Goal: Task Accomplishment & Management: Use online tool/utility

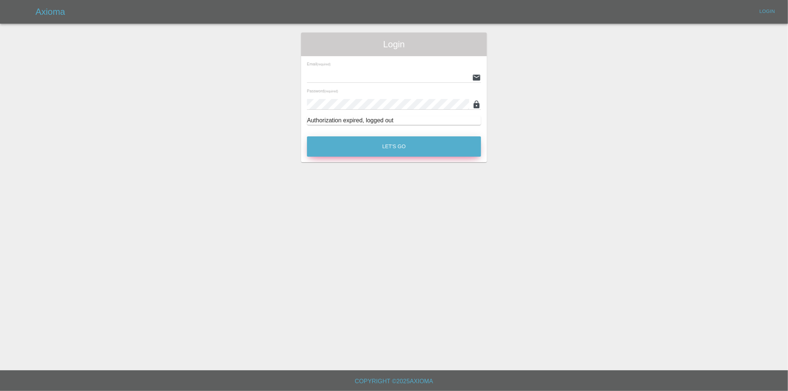
type input "[PERSON_NAME][EMAIL_ADDRESS][DOMAIN_NAME]"
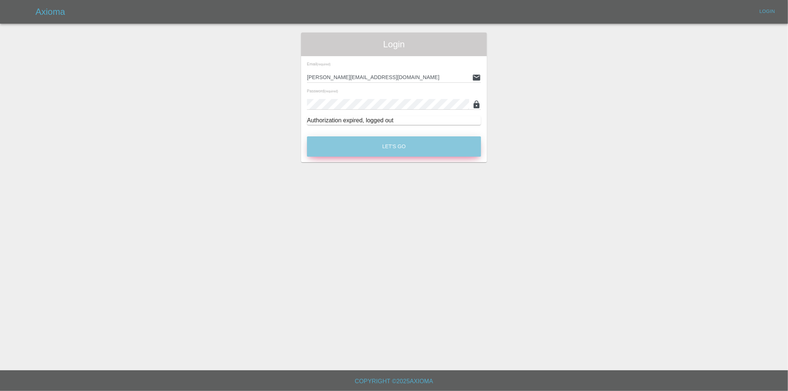
click at [381, 143] on button "Let's Go" at bounding box center [394, 146] width 174 height 20
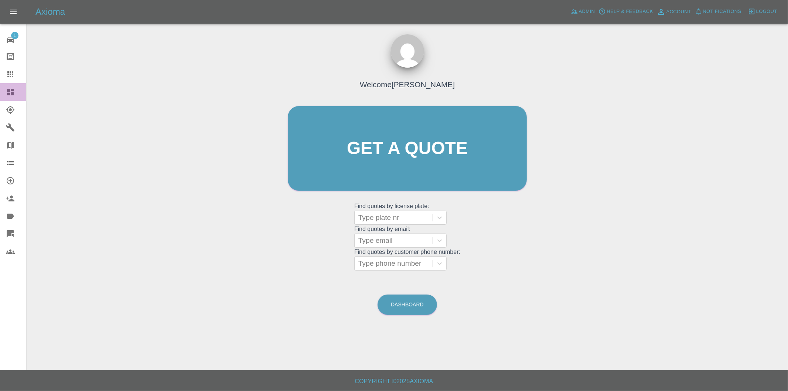
click at [9, 91] on icon at bounding box center [10, 92] width 7 height 7
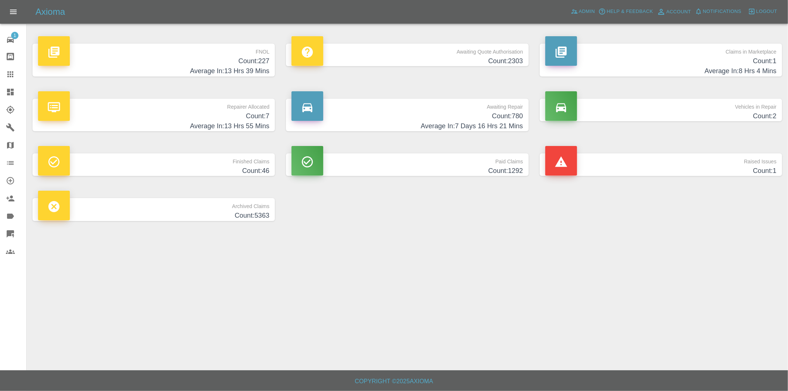
click at [252, 64] on h4 "Count: 227" at bounding box center [153, 61] width 231 height 10
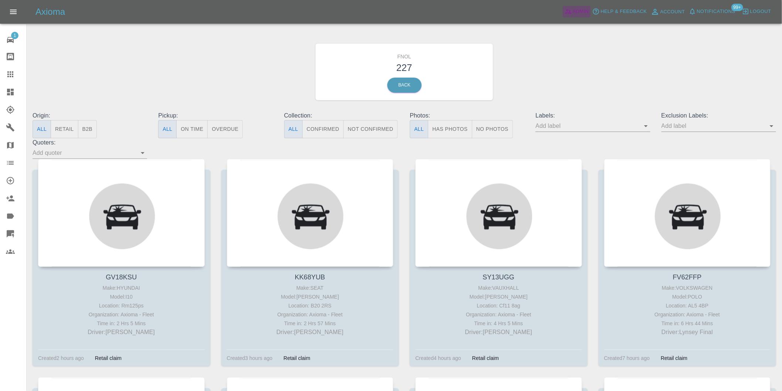
click at [589, 10] on span "Admin" at bounding box center [581, 11] width 16 height 9
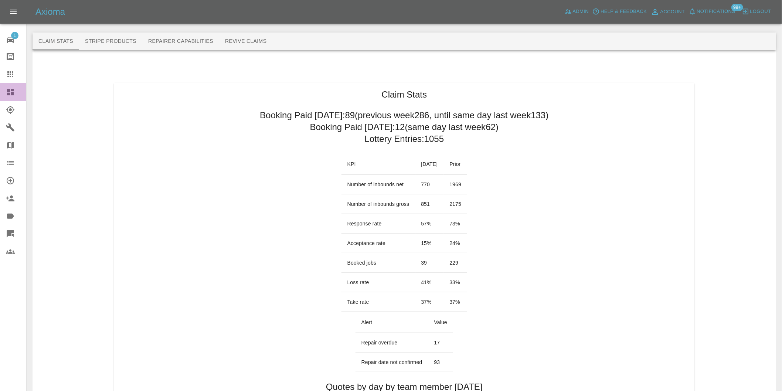
click at [9, 94] on icon at bounding box center [10, 92] width 7 height 7
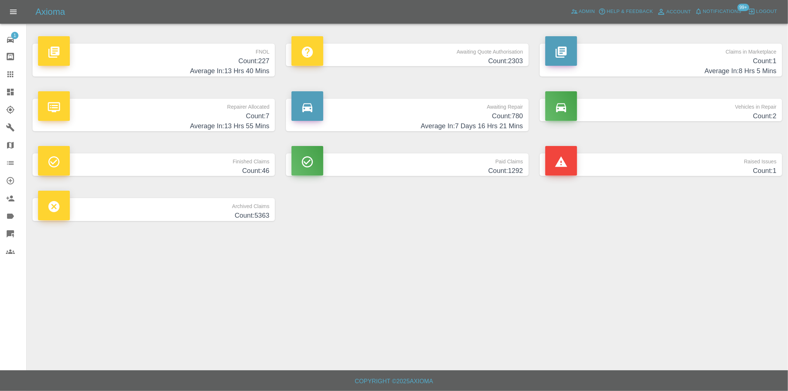
click at [275, 67] on link "FNOL Count: 227 Average In: 13 Hrs 40 Mins" at bounding box center [154, 60] width 242 height 33
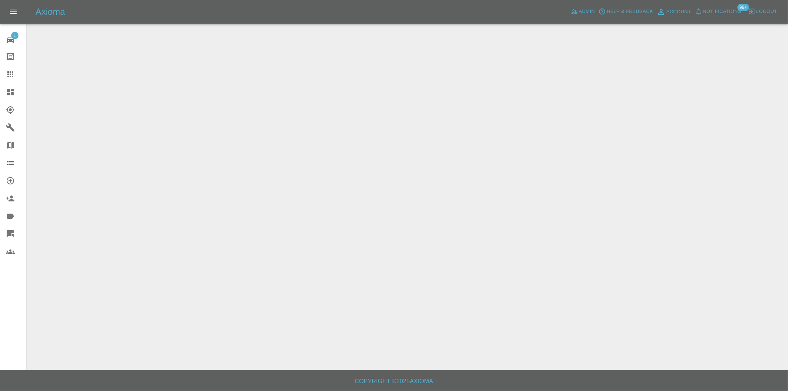
click at [263, 65] on main at bounding box center [394, 185] width 788 height 370
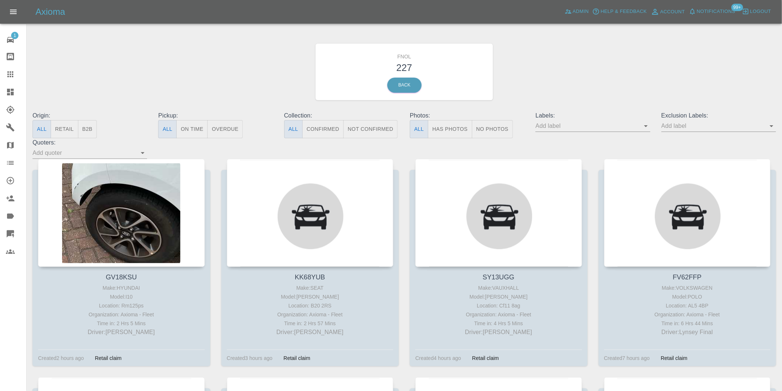
click at [442, 130] on button "Has Photos" at bounding box center [450, 129] width 44 height 18
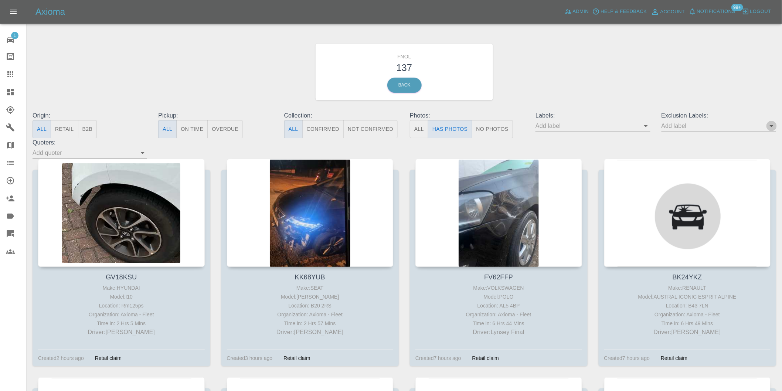
click at [772, 126] on icon "Open" at bounding box center [772, 126] width 4 height 2
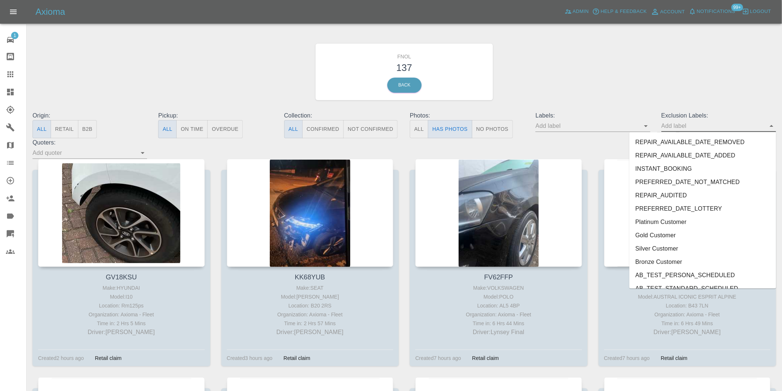
scroll to position [1605, 0]
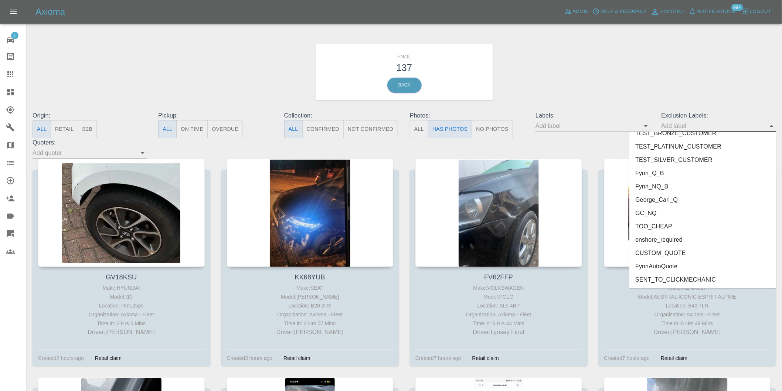
click at [675, 237] on li "onshore_required" at bounding box center [702, 239] width 147 height 13
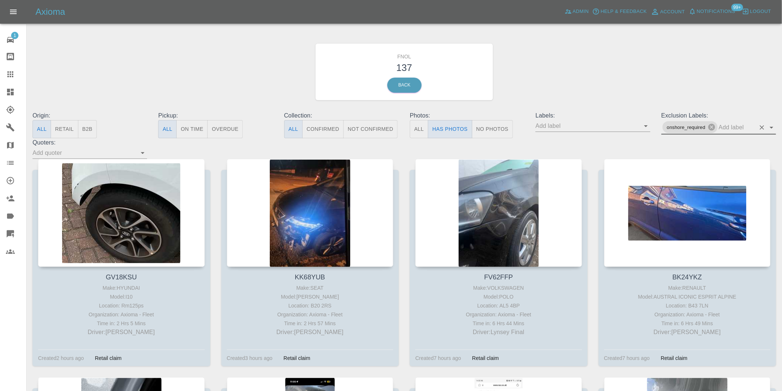
click at [770, 126] on icon "Open" at bounding box center [771, 127] width 9 height 9
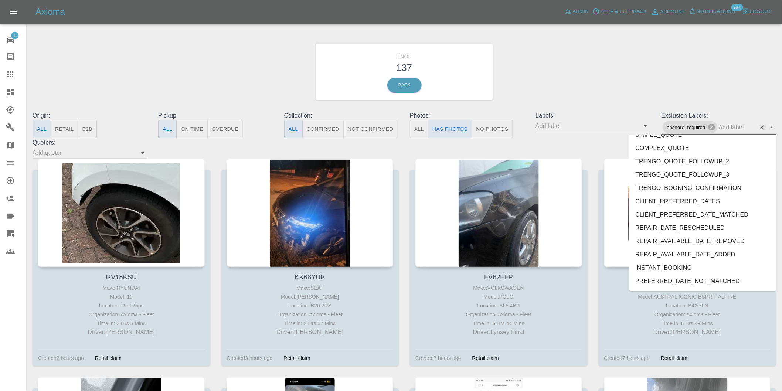
scroll to position [1592, 0]
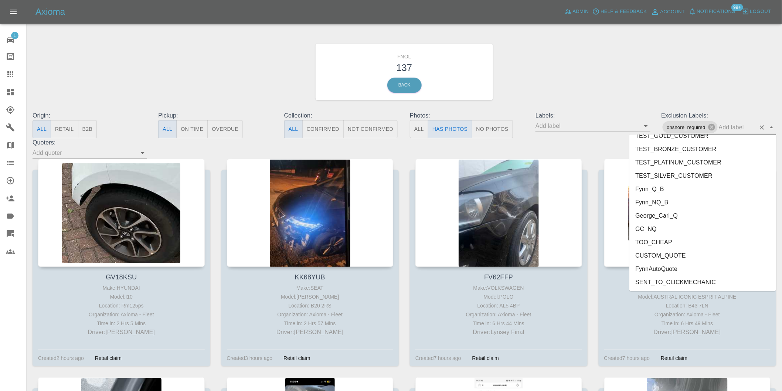
click at [656, 216] on li "George_Carl_Q" at bounding box center [702, 215] width 147 height 13
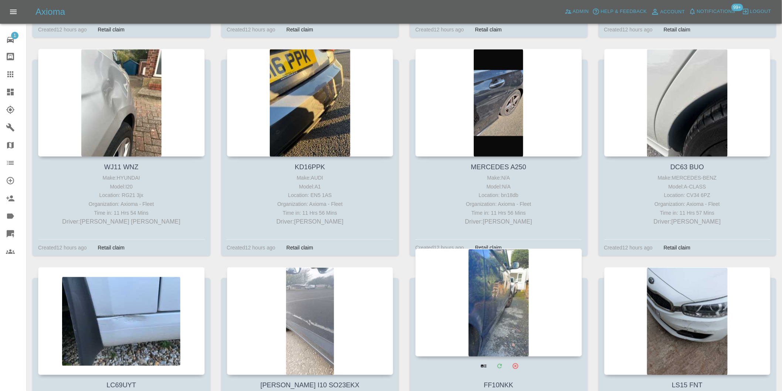
scroll to position [2833, 0]
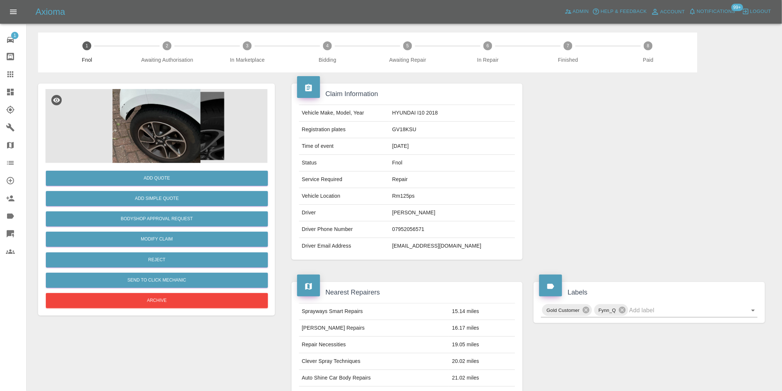
click at [123, 103] on img at bounding box center [156, 126] width 222 height 74
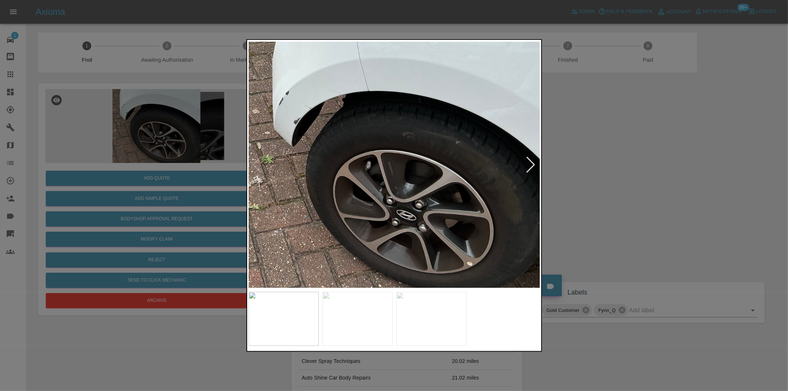
click at [533, 163] on div at bounding box center [531, 165] width 10 height 16
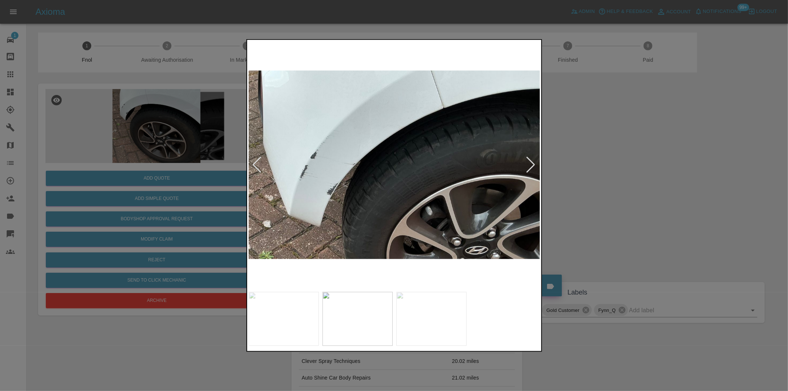
click at [533, 163] on div at bounding box center [531, 165] width 10 height 16
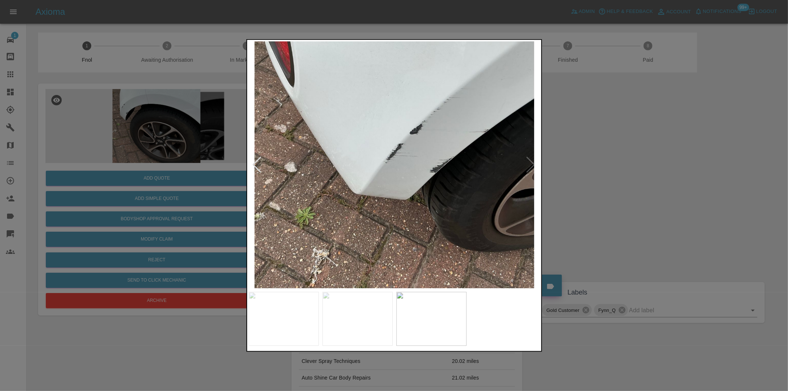
click at [533, 163] on img at bounding box center [395, 164] width 292 height 247
click at [618, 167] on div at bounding box center [394, 195] width 788 height 391
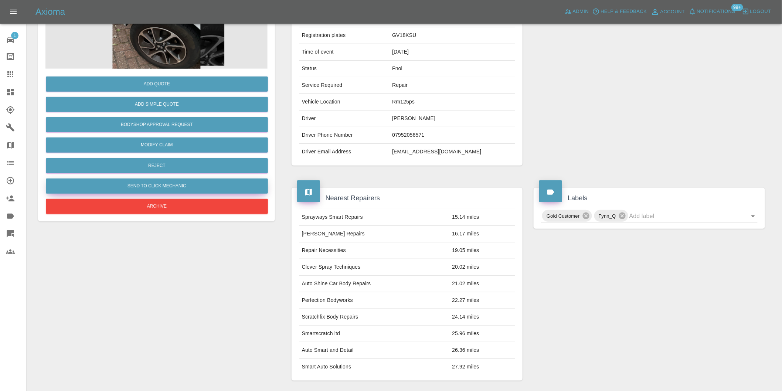
scroll to position [51, 0]
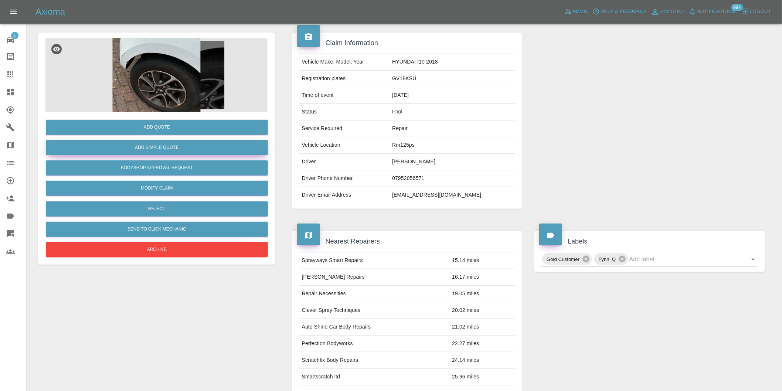
click at [170, 152] on button "Add Simple Quote" at bounding box center [157, 147] width 222 height 15
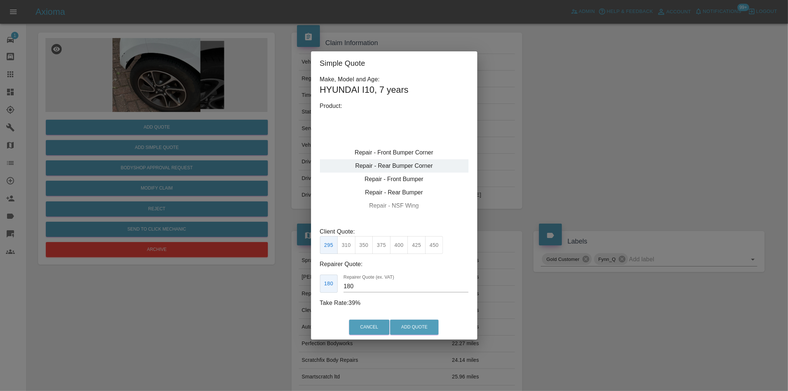
type input "120"
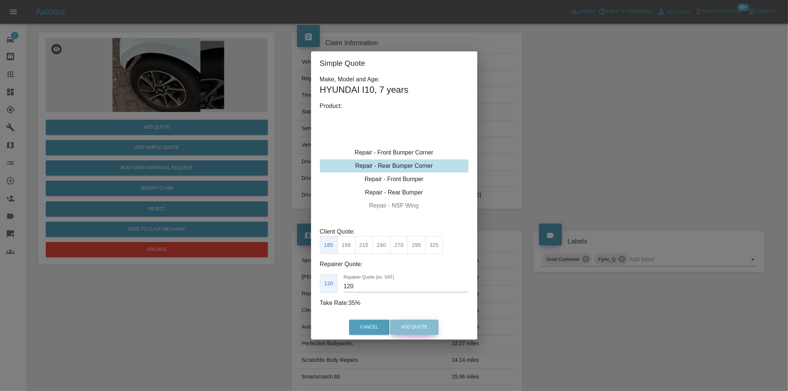
click at [418, 322] on button "Add Quote" at bounding box center [414, 327] width 48 height 15
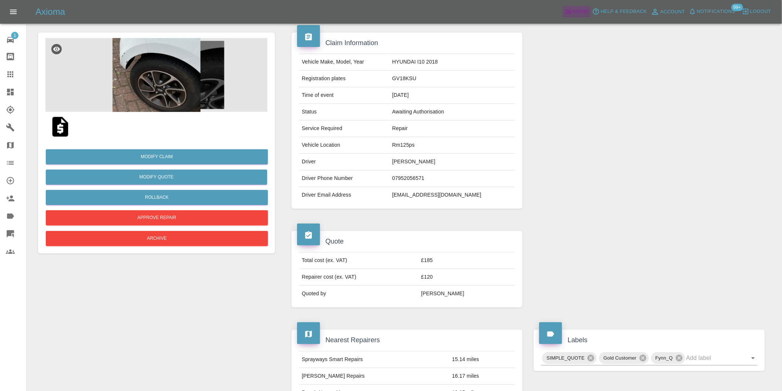
click at [582, 10] on span "Admin" at bounding box center [581, 11] width 16 height 9
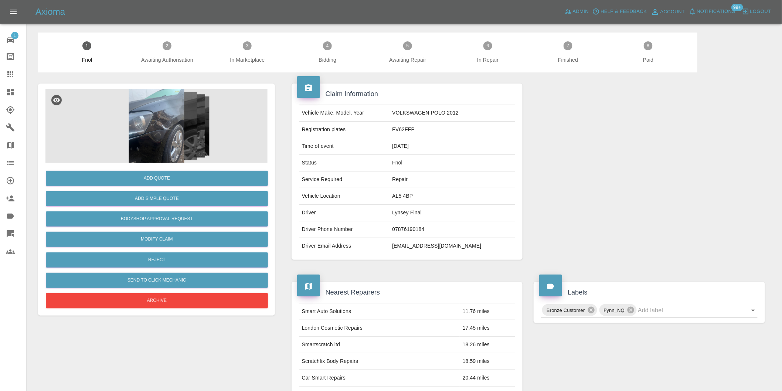
click at [154, 117] on img at bounding box center [156, 126] width 222 height 74
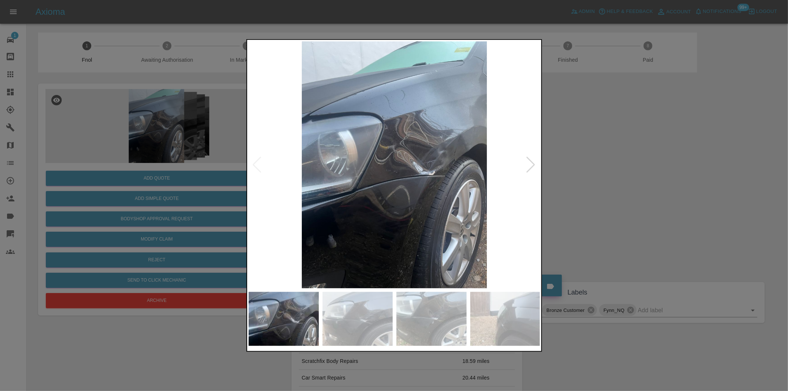
click at [533, 167] on div at bounding box center [531, 165] width 10 height 16
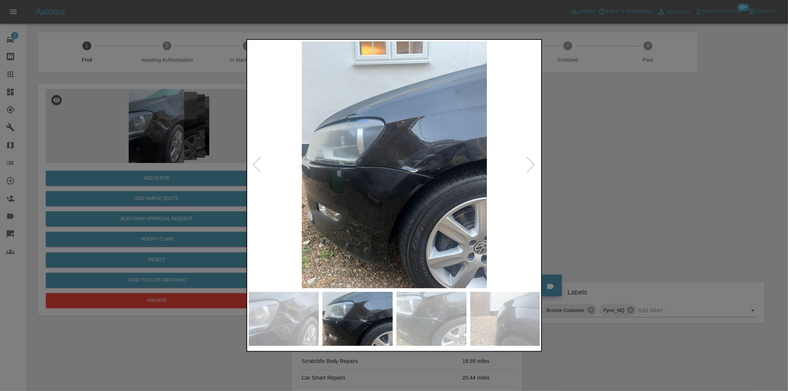
click at [533, 167] on div at bounding box center [531, 165] width 10 height 16
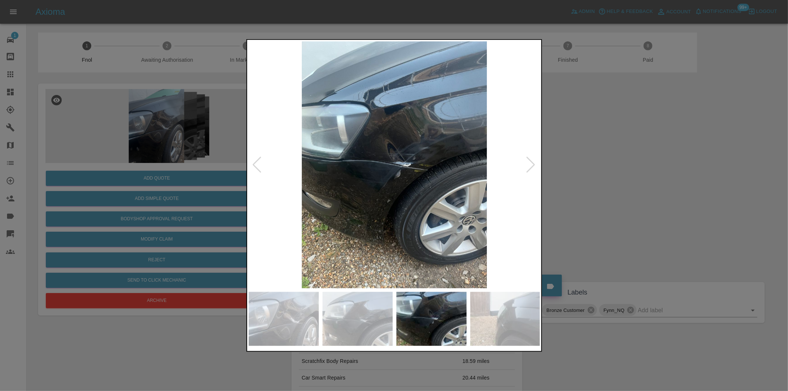
click at [534, 167] on div at bounding box center [531, 165] width 10 height 16
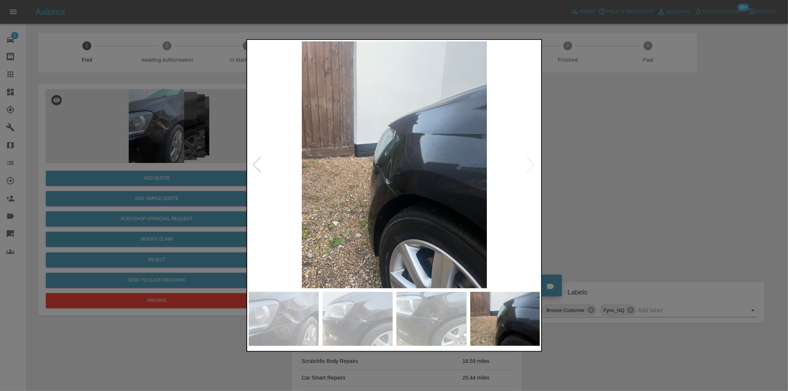
click at [536, 168] on img at bounding box center [395, 164] width 292 height 247
click at [650, 194] on div at bounding box center [394, 195] width 788 height 391
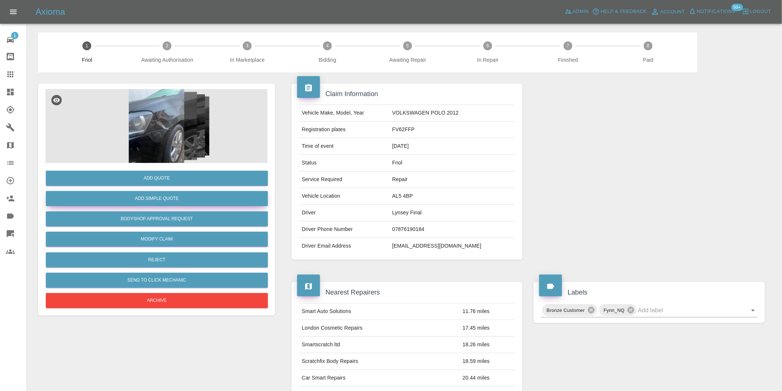
click at [169, 202] on button "Add Simple Quote" at bounding box center [157, 198] width 222 height 15
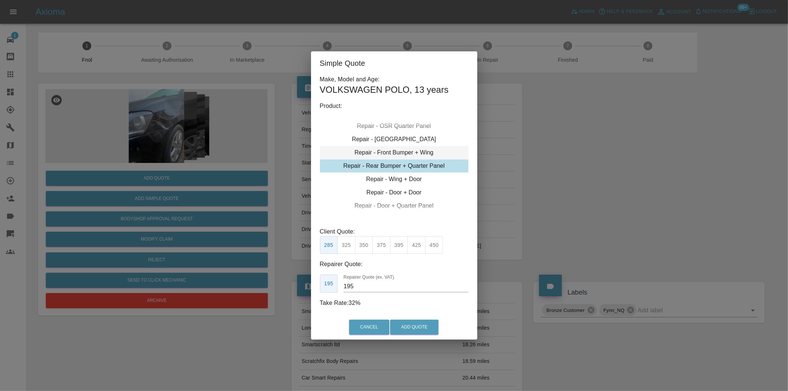
click at [419, 157] on div "Repair - Front Bumper + Wing" at bounding box center [394, 152] width 149 height 13
drag, startPoint x: 403, startPoint y: 243, endPoint x: 405, endPoint y: 249, distance: 6.0
click at [403, 245] on button "395" at bounding box center [399, 245] width 18 height 18
type input "250"
click at [431, 327] on button "Add Quote" at bounding box center [414, 327] width 48 height 15
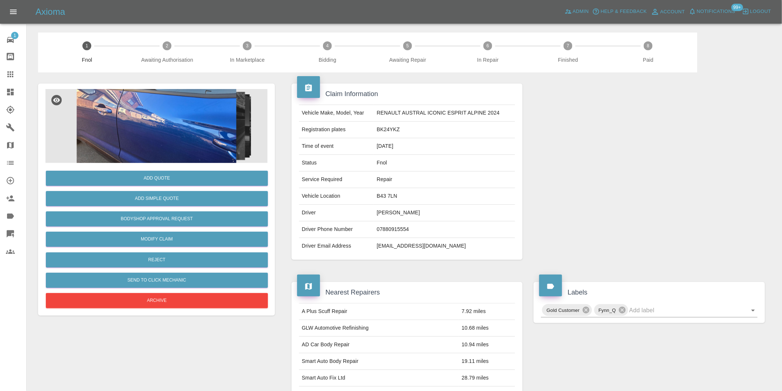
click at [183, 106] on img at bounding box center [156, 126] width 222 height 74
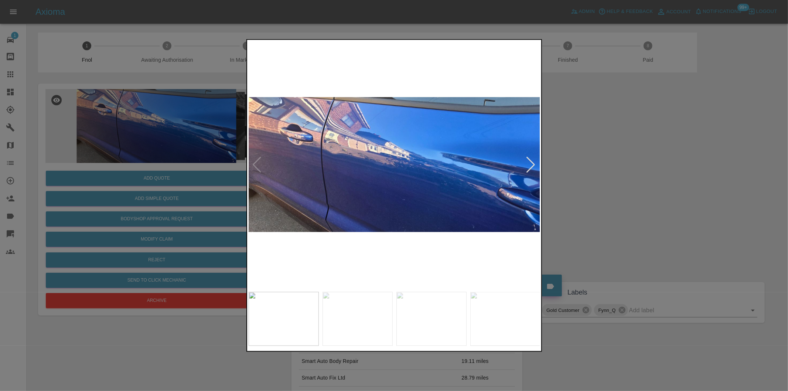
click at [532, 159] on div at bounding box center [531, 165] width 10 height 16
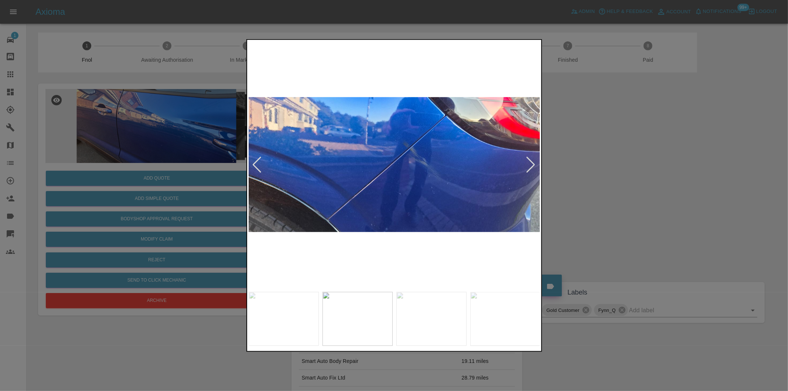
click at [532, 159] on div at bounding box center [531, 165] width 10 height 16
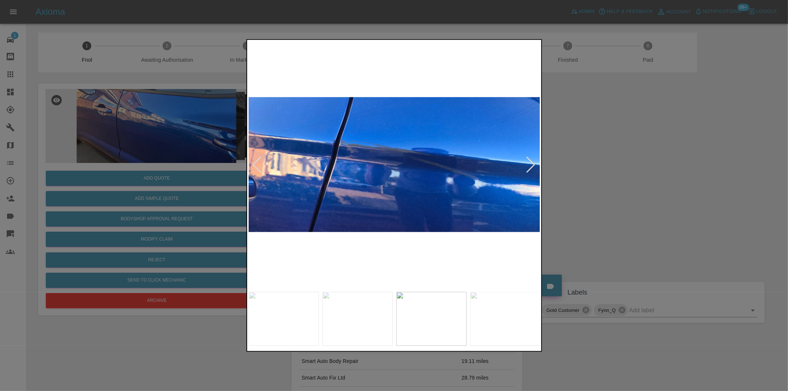
click at [532, 159] on div at bounding box center [531, 165] width 10 height 16
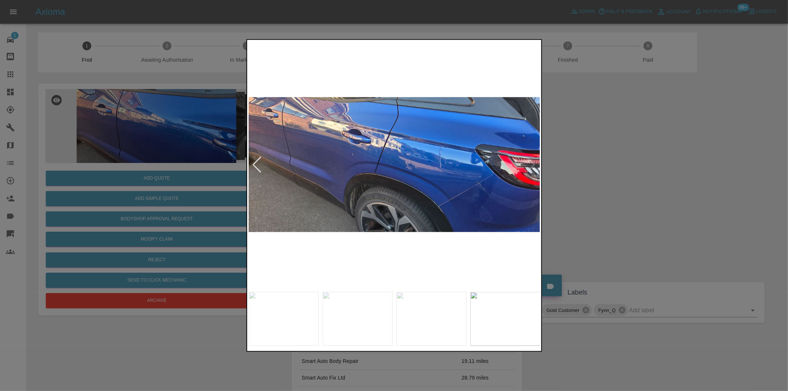
click at [534, 165] on img at bounding box center [395, 164] width 292 height 247
click at [256, 164] on div at bounding box center [257, 165] width 10 height 16
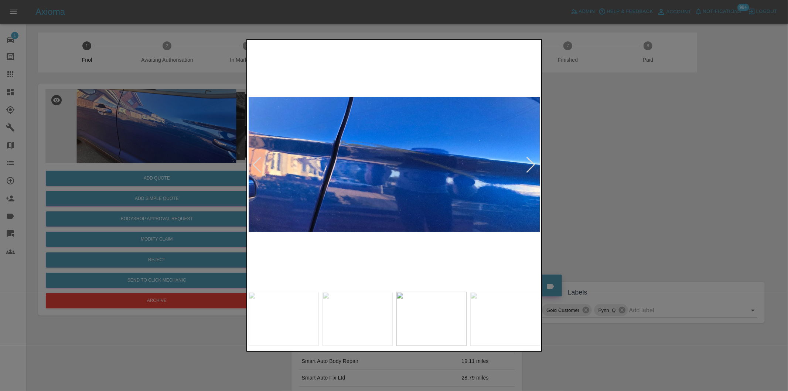
click at [256, 164] on div at bounding box center [257, 165] width 10 height 16
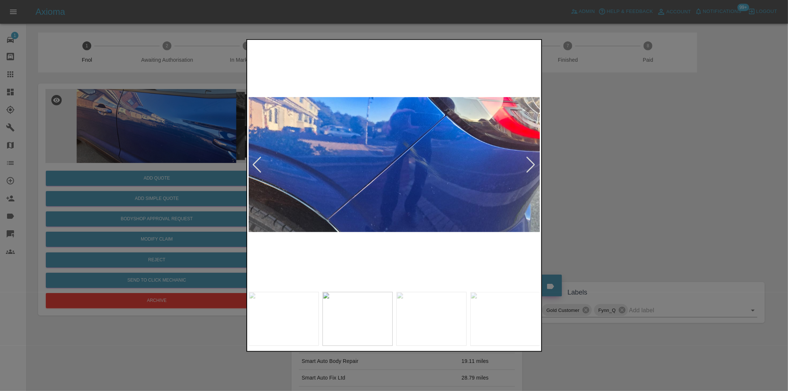
click at [405, 137] on img at bounding box center [395, 164] width 292 height 247
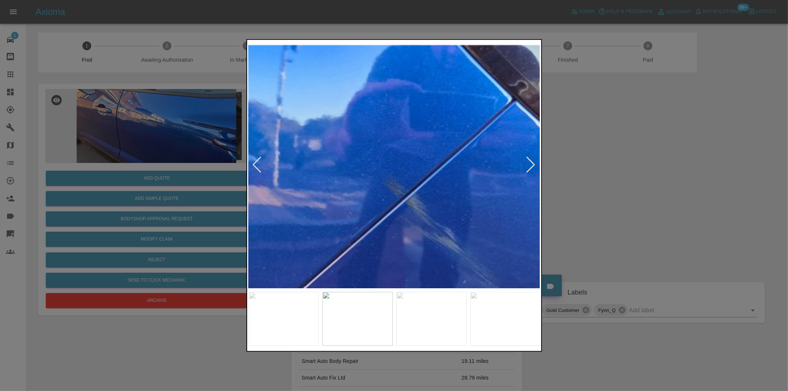
click at [405, 137] on img at bounding box center [360, 248] width 876 height 740
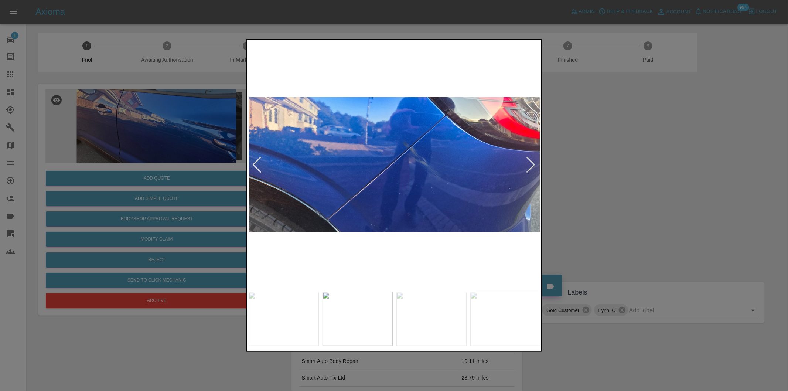
click at [604, 161] on div at bounding box center [394, 195] width 788 height 391
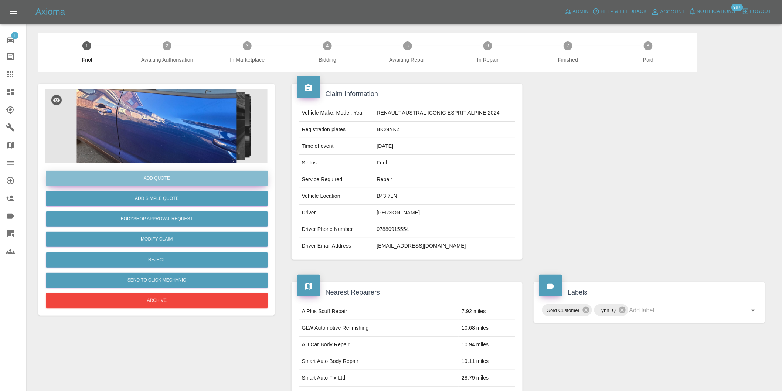
click at [180, 176] on button "Add Quote" at bounding box center [157, 178] width 222 height 15
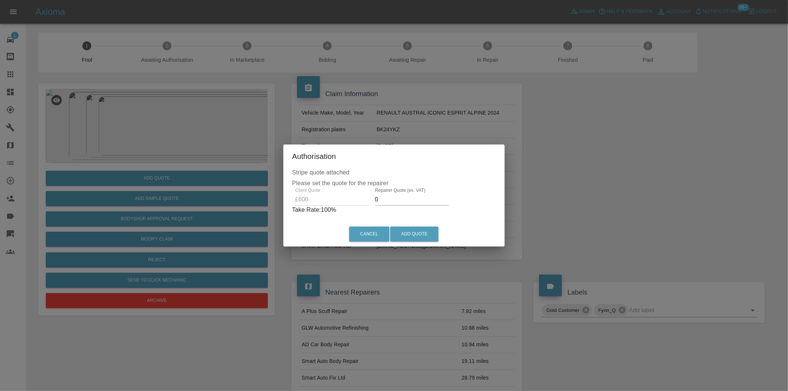
click at [393, 201] on input "0" at bounding box center [412, 200] width 74 height 12
type input "0370"
click at [420, 234] on button "Add Quote" at bounding box center [414, 234] width 48 height 15
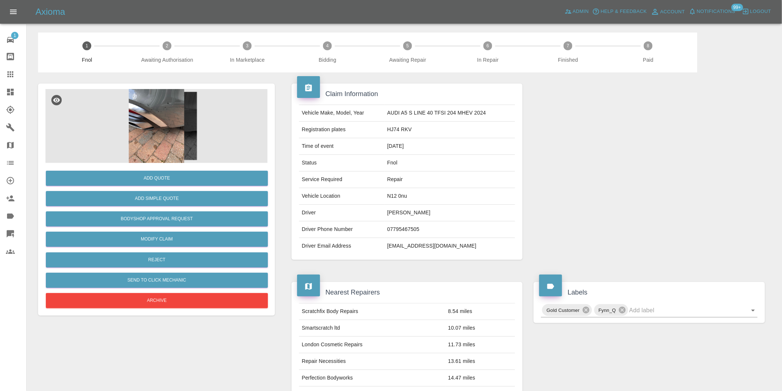
click at [156, 103] on img at bounding box center [156, 126] width 222 height 74
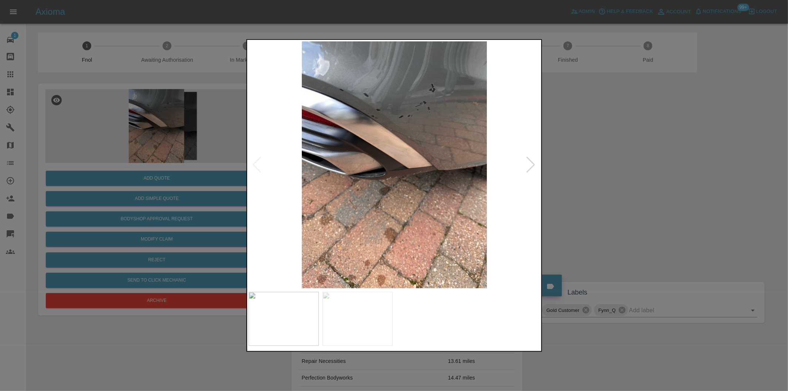
click at [532, 160] on div at bounding box center [531, 165] width 10 height 16
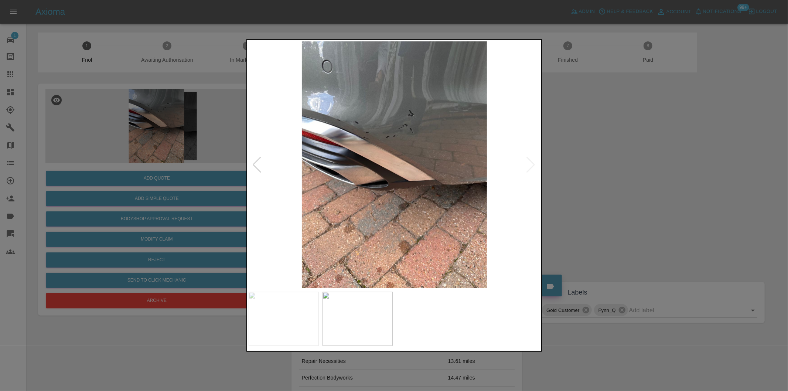
click at [532, 160] on img at bounding box center [395, 164] width 292 height 247
click at [601, 160] on div at bounding box center [394, 195] width 788 height 391
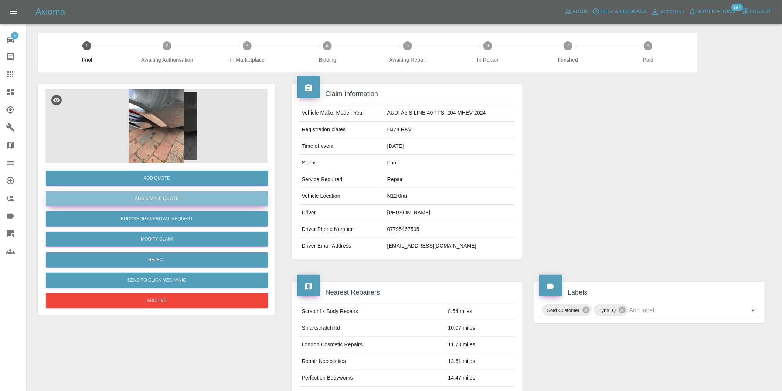
click at [183, 195] on button "Add Simple Quote" at bounding box center [157, 198] width 222 height 15
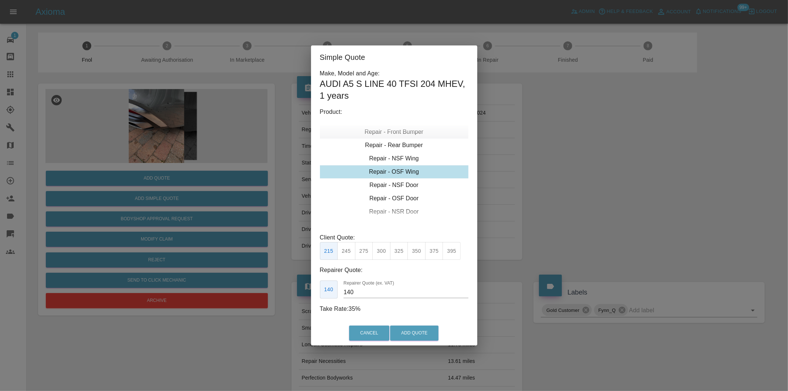
click at [408, 132] on div "Repair - Front Bumper" at bounding box center [394, 131] width 149 height 13
click at [419, 157] on div "Repair - Rear Bumper Corner" at bounding box center [394, 158] width 149 height 13
type input "120"
click at [408, 329] on button "Add Quote" at bounding box center [414, 333] width 48 height 15
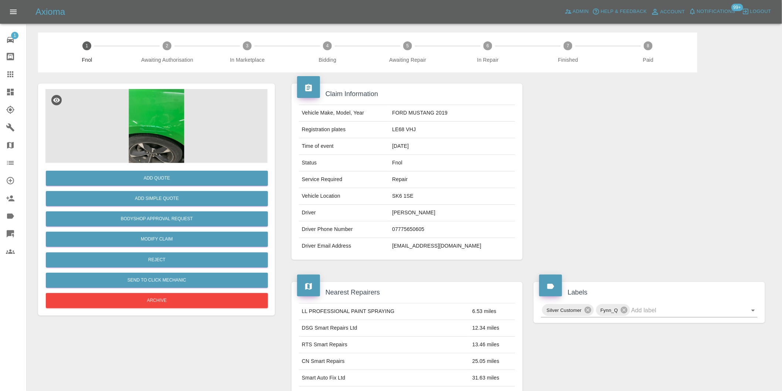
click at [164, 99] on img at bounding box center [156, 126] width 222 height 74
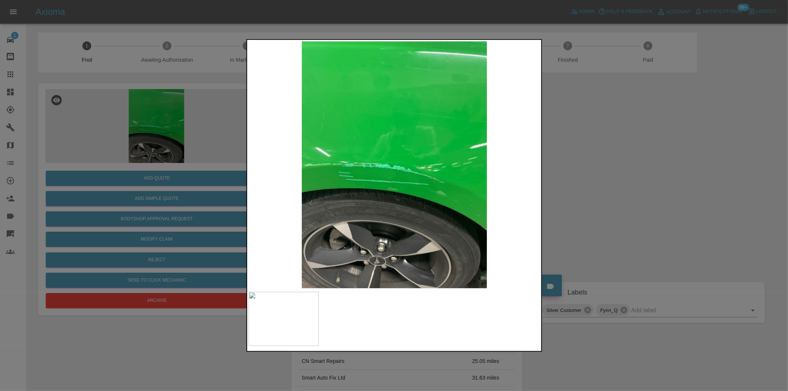
click at [625, 177] on div at bounding box center [394, 195] width 788 height 391
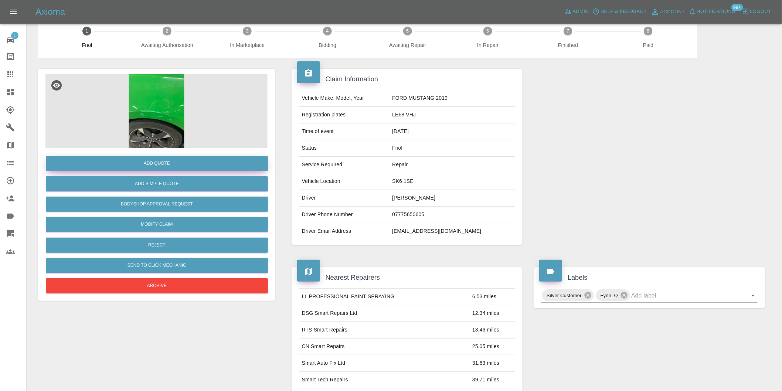
scroll to position [10, 0]
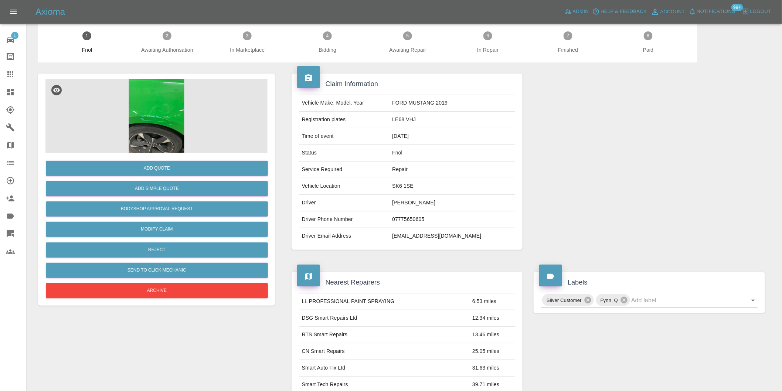
click at [153, 101] on img at bounding box center [156, 116] width 222 height 74
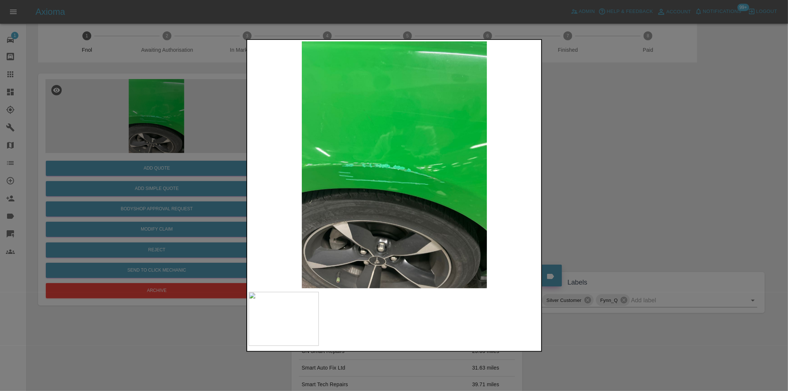
click at [682, 140] on div at bounding box center [394, 195] width 788 height 391
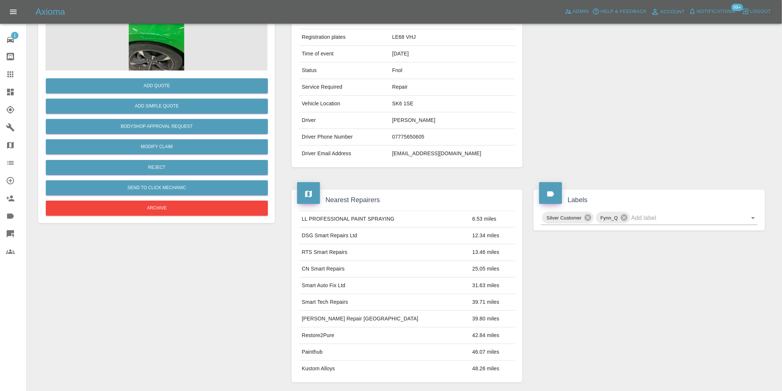
scroll to position [0, 0]
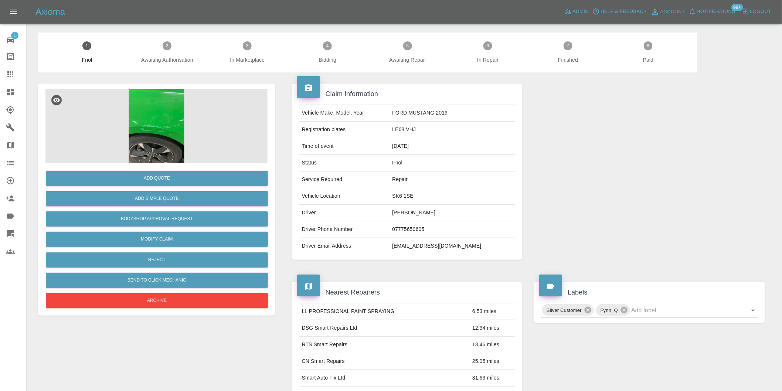
click at [172, 119] on img at bounding box center [156, 126] width 222 height 74
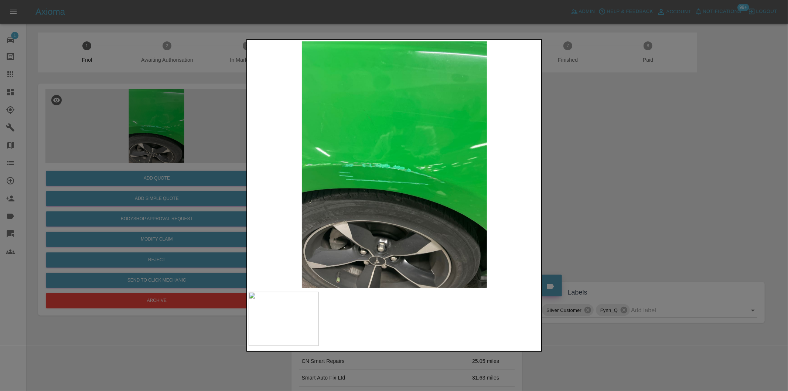
click at [584, 143] on div at bounding box center [394, 195] width 788 height 391
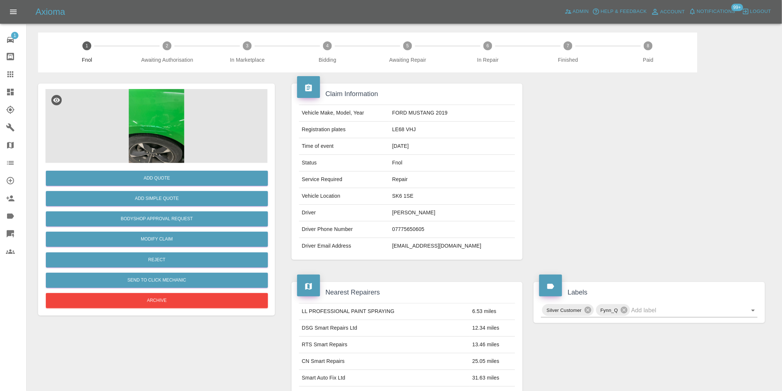
click at [140, 122] on img at bounding box center [156, 126] width 222 height 74
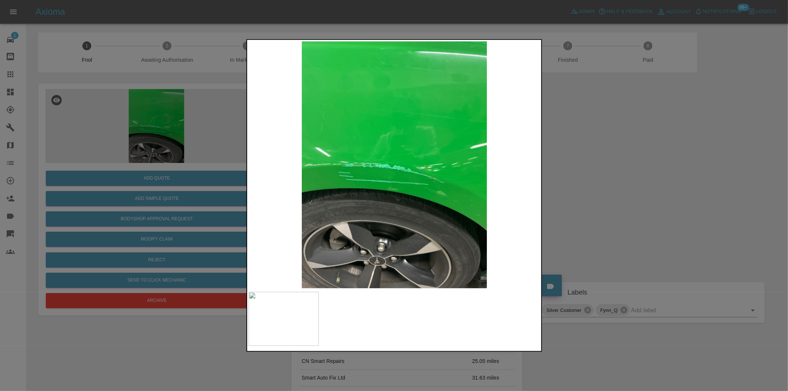
click at [586, 143] on div at bounding box center [394, 195] width 788 height 391
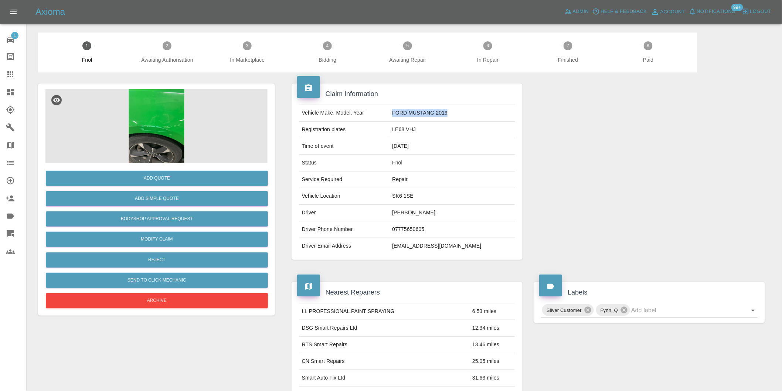
drag, startPoint x: 404, startPoint y: 113, endPoint x: 461, endPoint y: 117, distance: 57.4
click at [461, 117] on td "FORD MUSTANG 2019" at bounding box center [452, 113] width 126 height 17
copy td "FORD MUSTANG 2019"
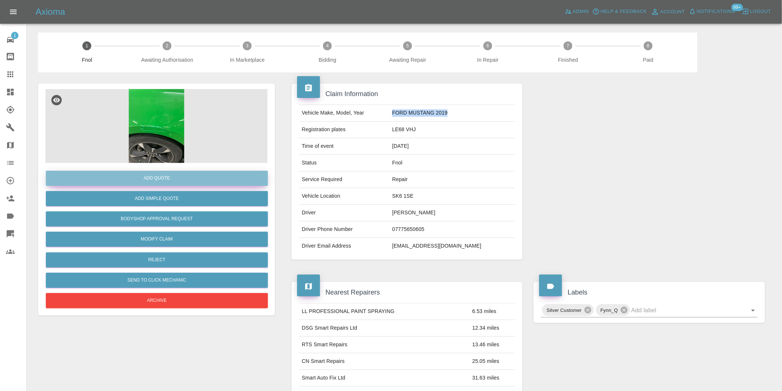
click at [176, 176] on button "Add Quote" at bounding box center [157, 178] width 222 height 15
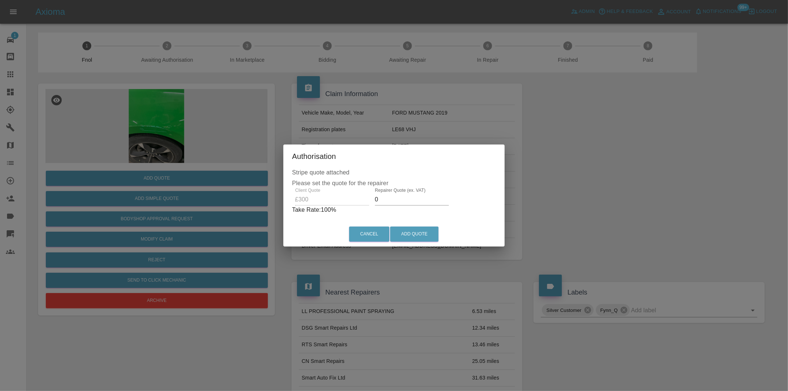
click at [394, 197] on input "0" at bounding box center [412, 200] width 74 height 12
type input "0190"
click at [420, 233] on button "Add Quote" at bounding box center [414, 234] width 48 height 15
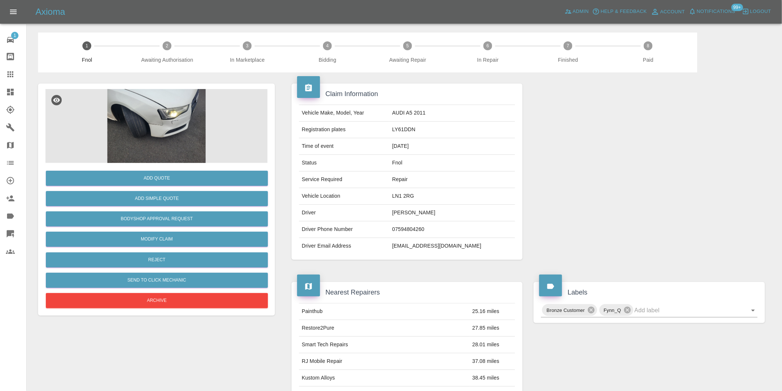
click at [154, 114] on img at bounding box center [156, 126] width 222 height 74
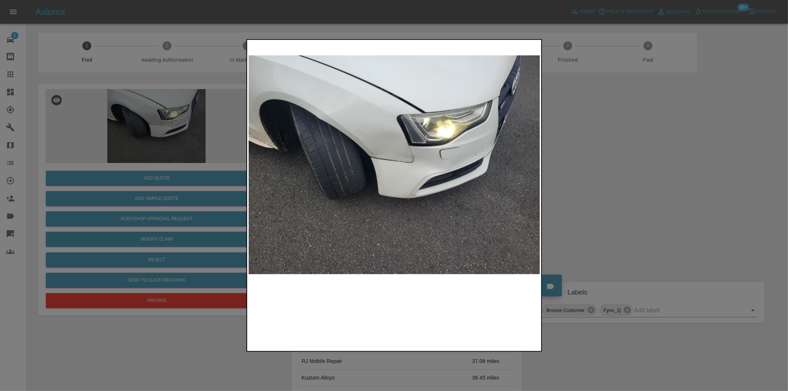
click at [370, 147] on img at bounding box center [395, 164] width 292 height 247
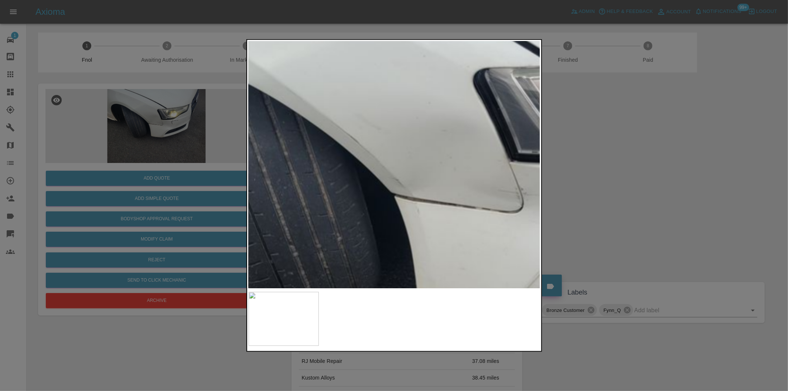
click at [390, 159] on img at bounding box center [466, 218] width 876 height 740
click at [391, 159] on img at bounding box center [466, 218] width 876 height 740
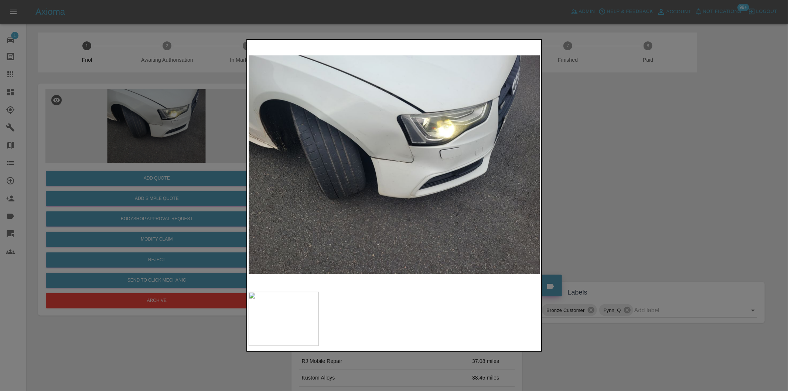
click at [571, 169] on div at bounding box center [394, 195] width 788 height 391
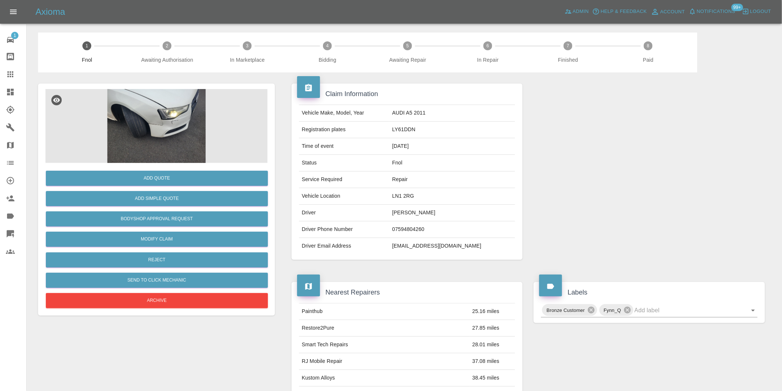
click at [154, 116] on img at bounding box center [156, 126] width 222 height 74
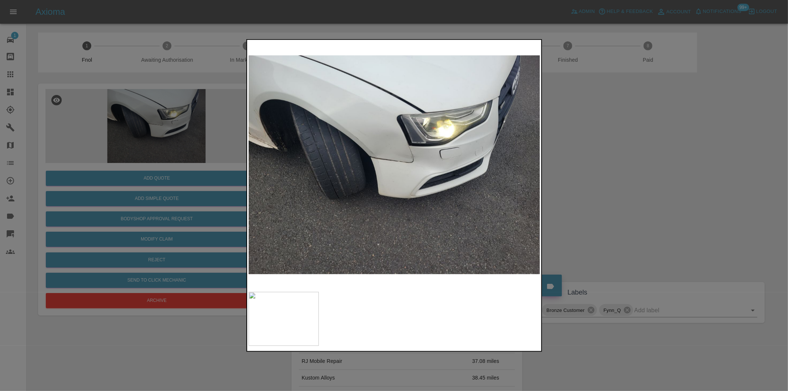
click at [605, 171] on div at bounding box center [394, 195] width 788 height 391
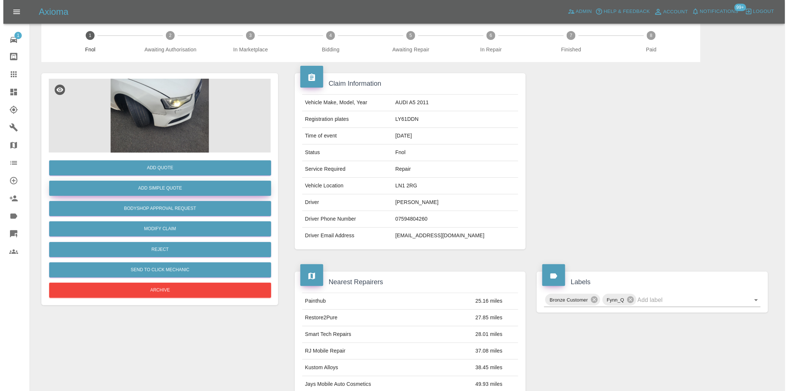
scroll to position [10, 0]
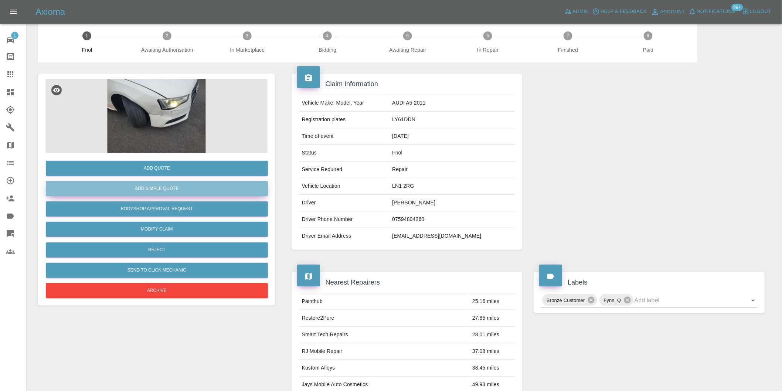
click at [168, 181] on button "Add Simple Quote" at bounding box center [157, 188] width 222 height 15
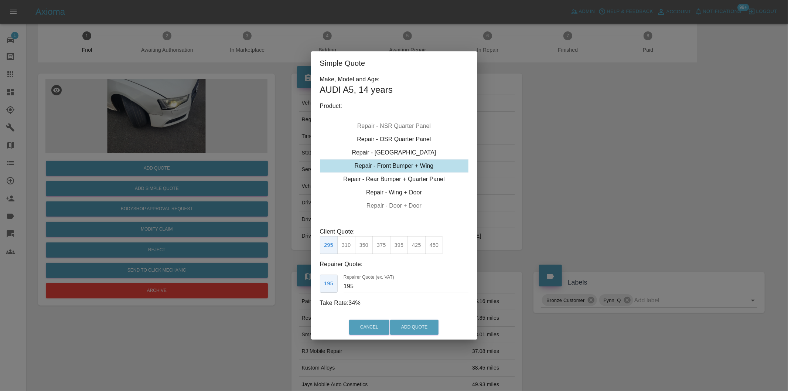
click at [435, 168] on div "Repair - Front Bumper + Wing" at bounding box center [394, 165] width 149 height 13
click at [415, 246] on button "425" at bounding box center [417, 245] width 18 height 18
type input "260"
click at [407, 325] on button "Add Quote" at bounding box center [414, 327] width 48 height 15
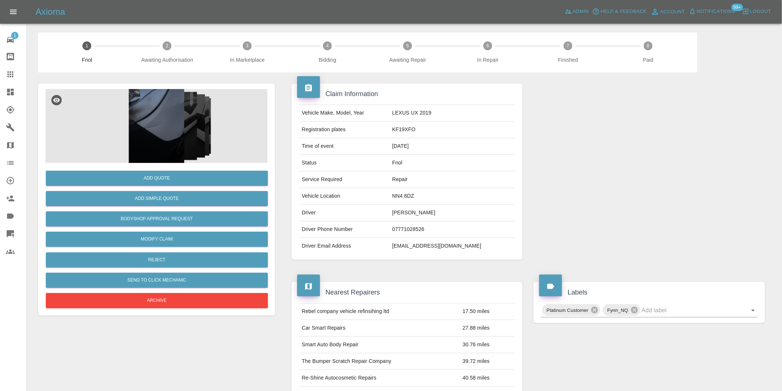
click at [143, 102] on img at bounding box center [156, 126] width 222 height 74
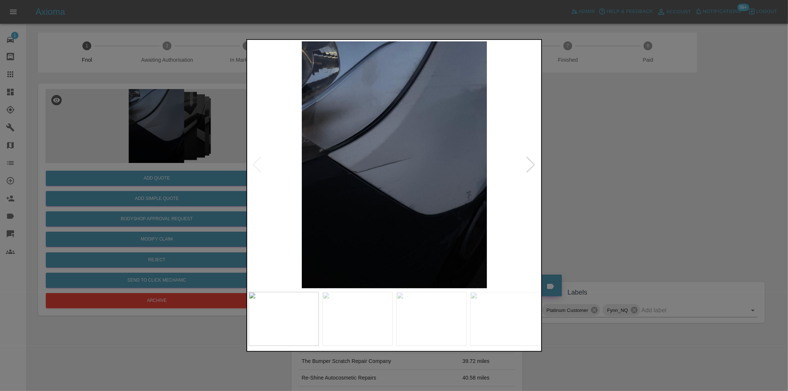
click at [533, 166] on div at bounding box center [531, 165] width 10 height 16
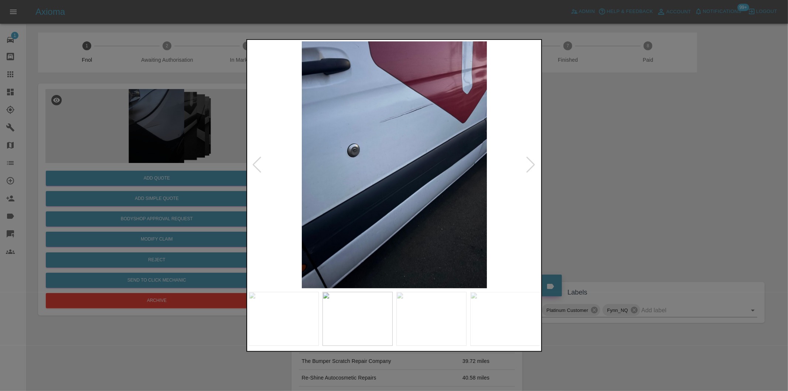
click at [533, 166] on div at bounding box center [531, 165] width 10 height 16
